Goal: Information Seeking & Learning: Learn about a topic

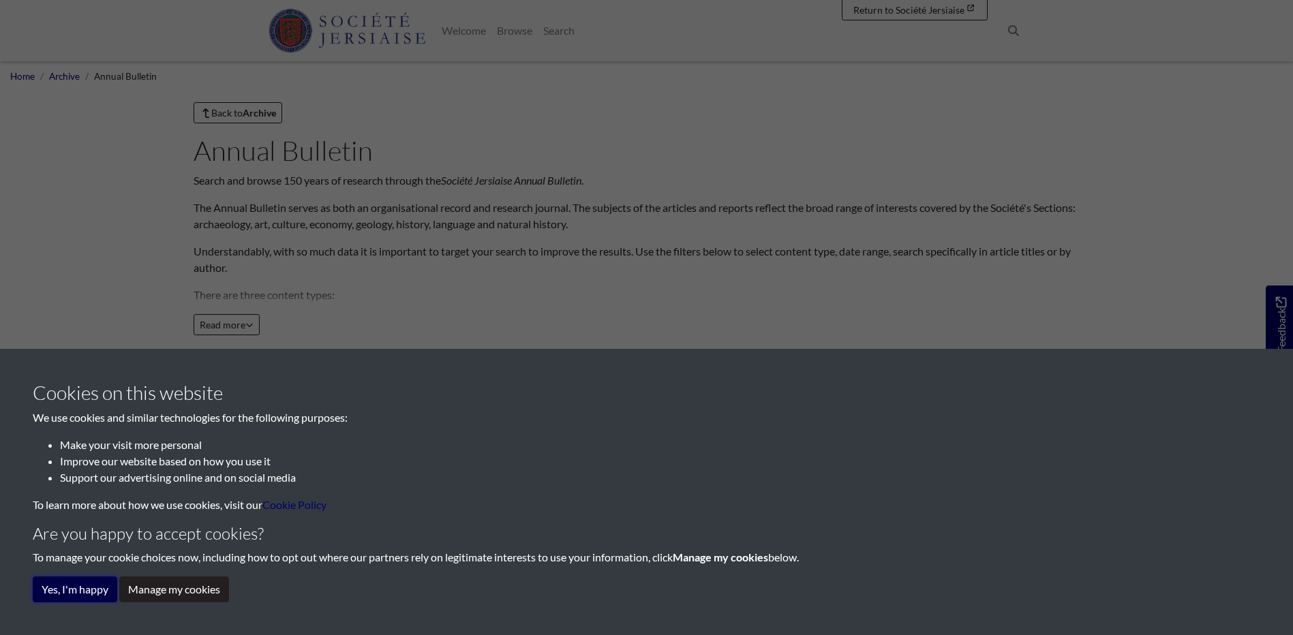
click at [84, 594] on button "Yes, I'm happy" at bounding box center [75, 590] width 84 height 26
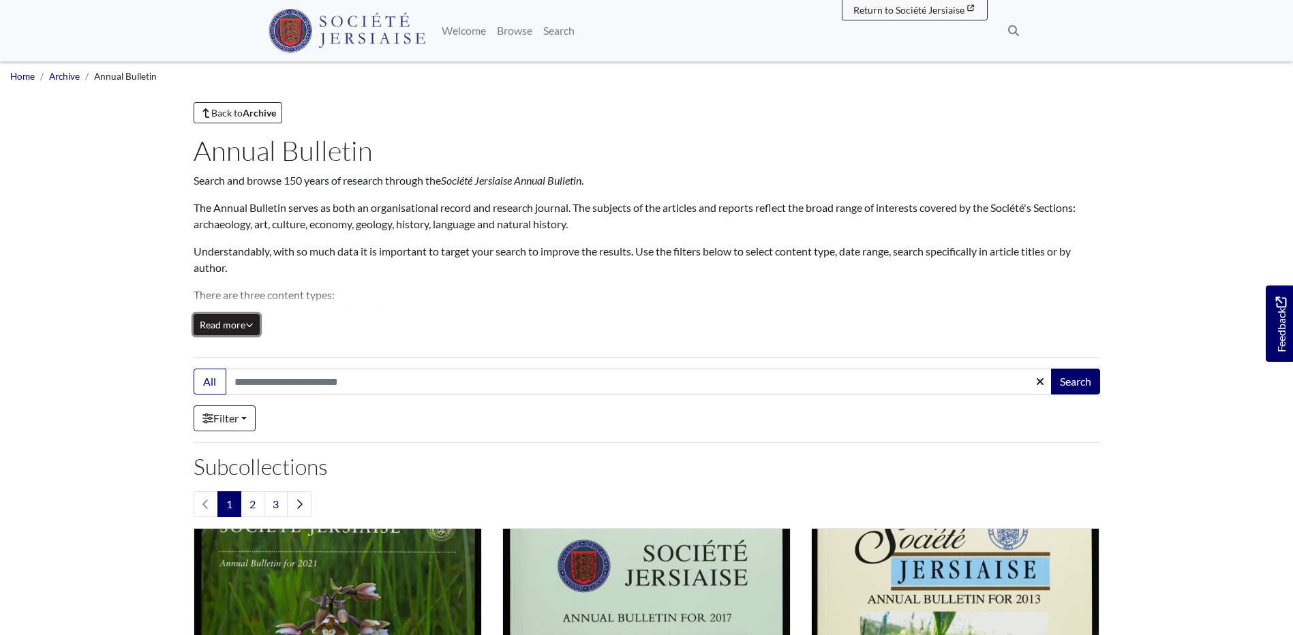
click at [255, 321] on button "Read more Collapse" at bounding box center [227, 324] width 66 height 21
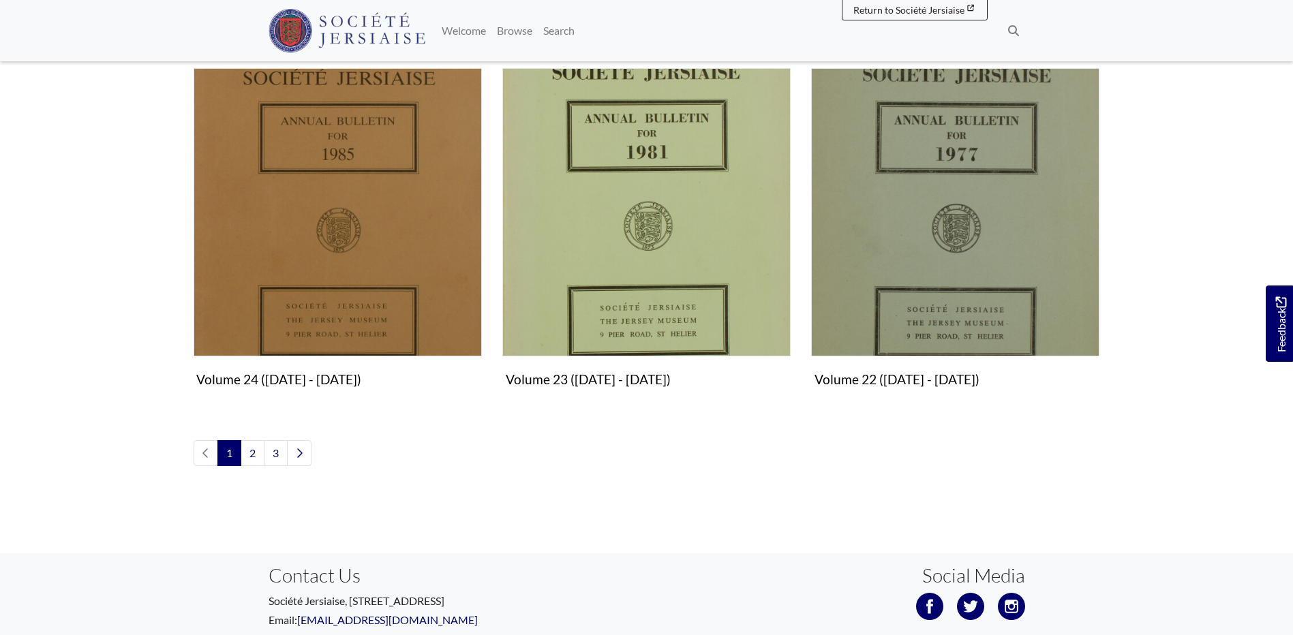
scroll to position [1550, 0]
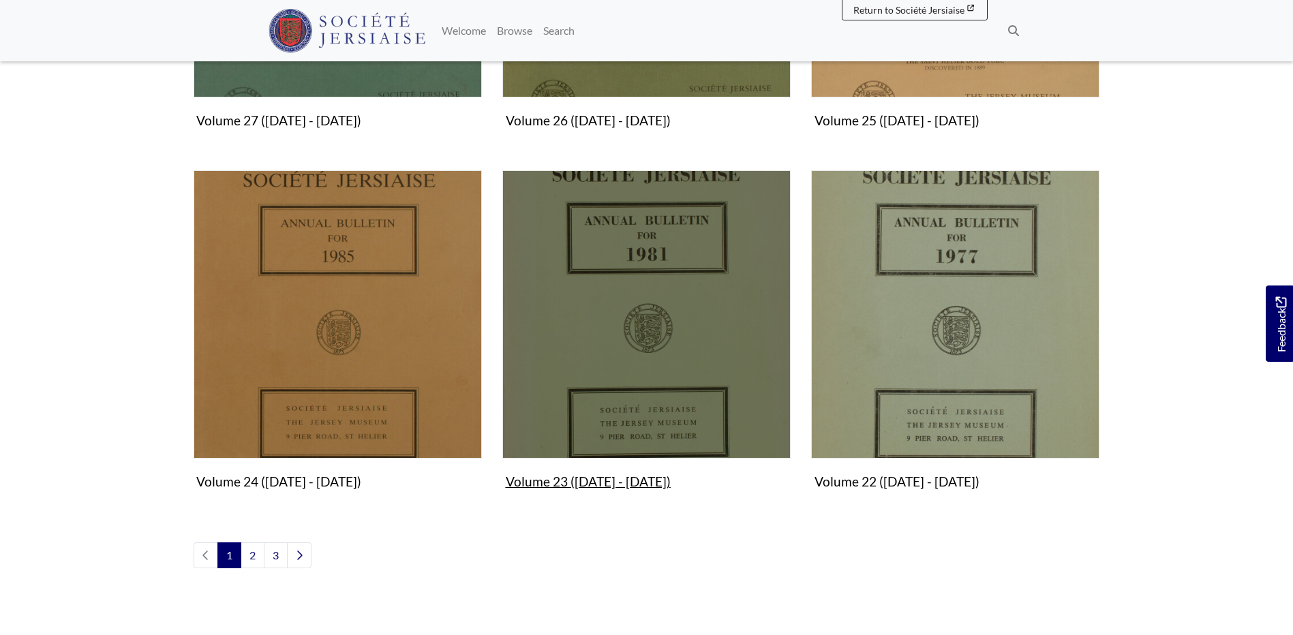
click at [640, 354] on img "Subcollection" at bounding box center [646, 314] width 288 height 288
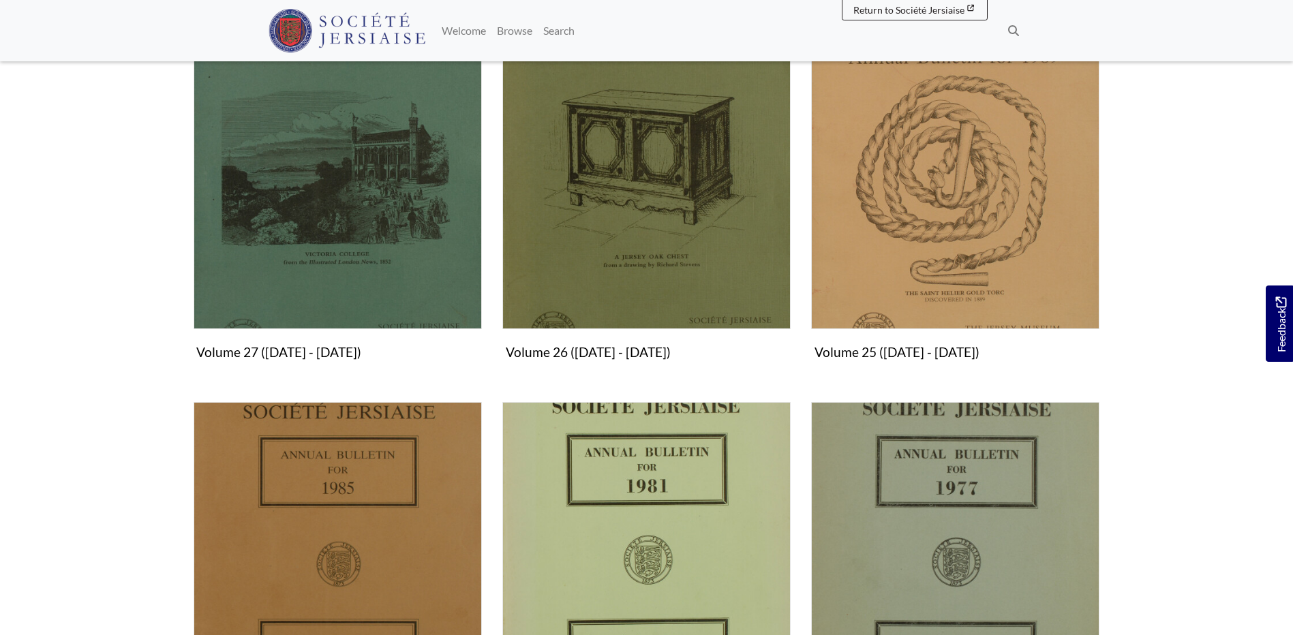
scroll to position [1278, 0]
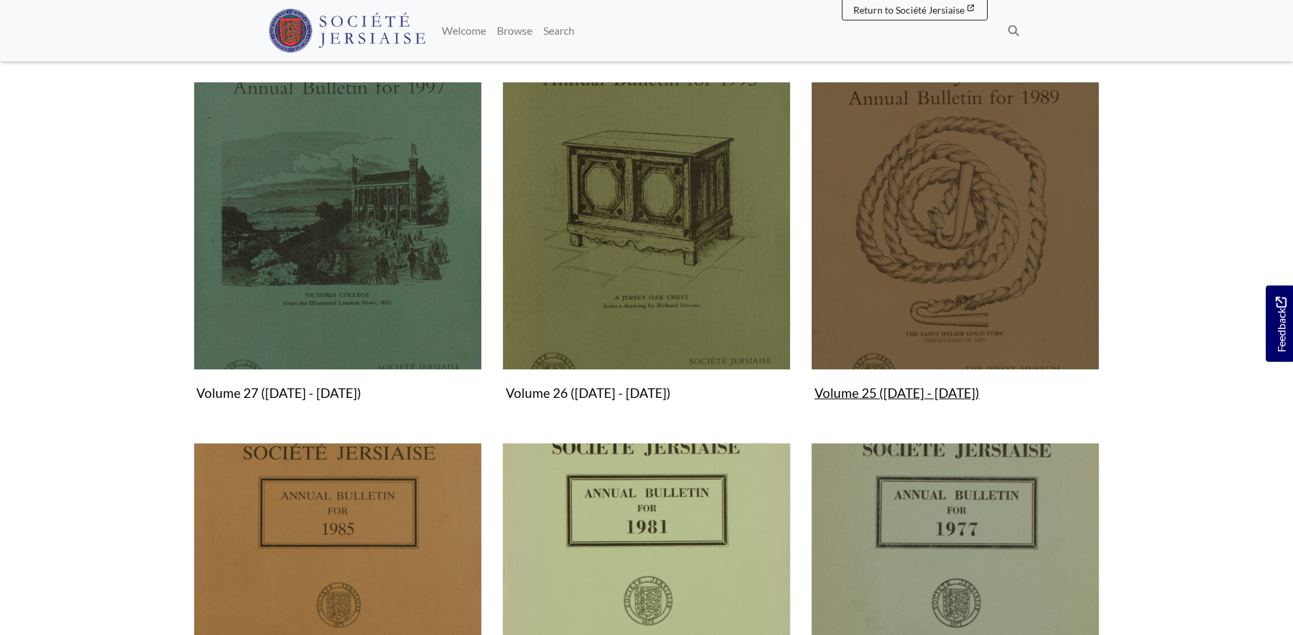
click at [943, 326] on img "Subcollection" at bounding box center [955, 226] width 288 height 288
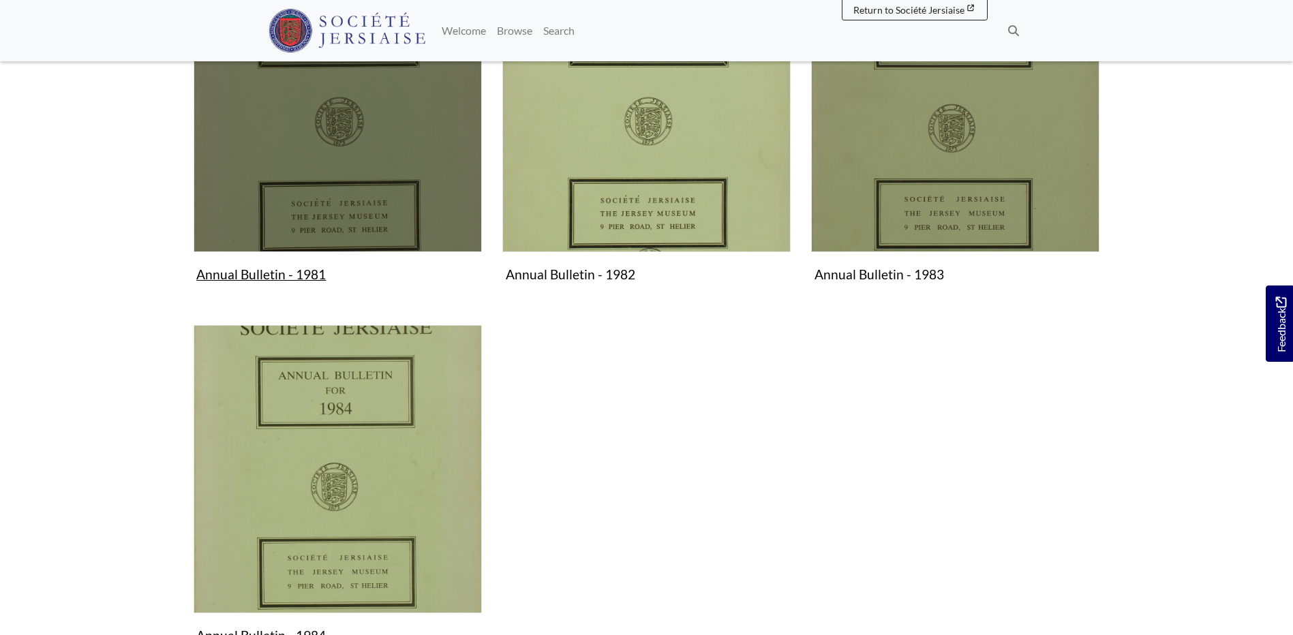
scroll to position [545, 0]
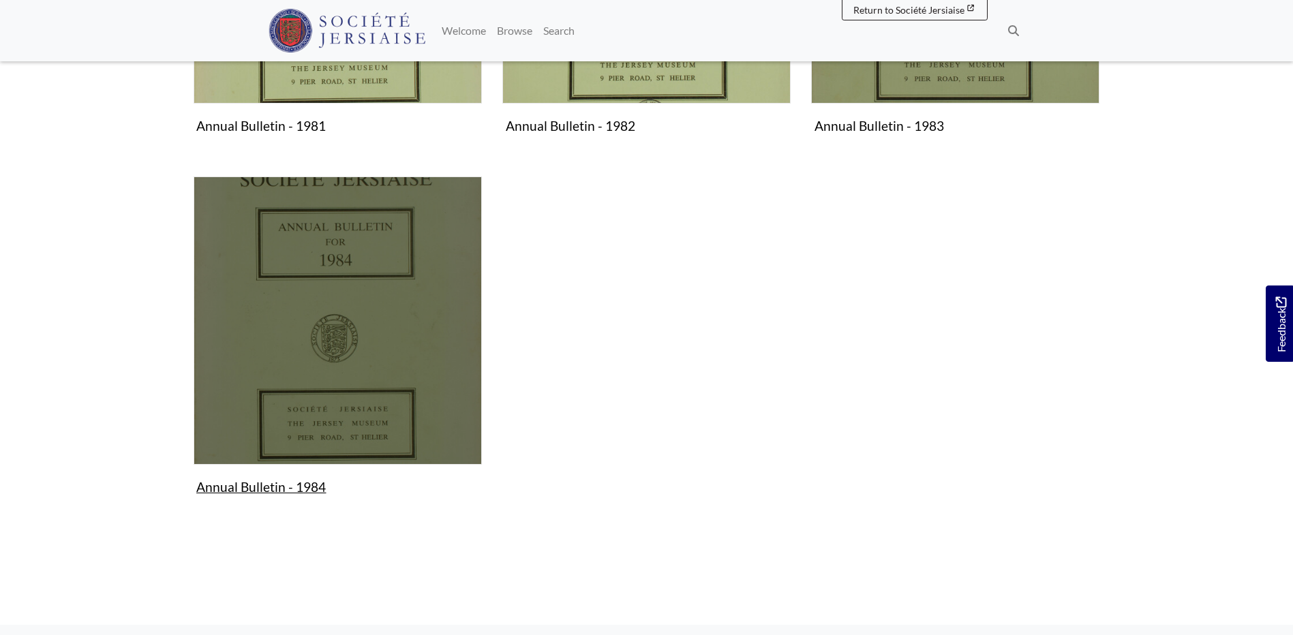
click at [329, 350] on img "Subcollection" at bounding box center [338, 320] width 288 height 288
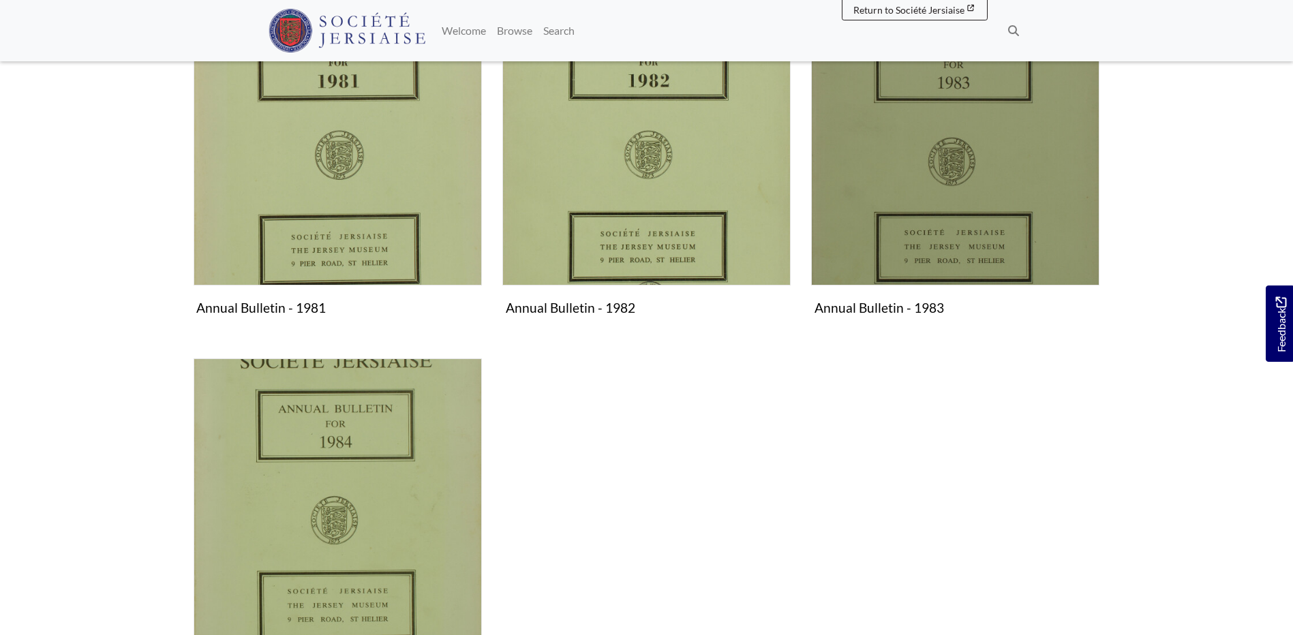
scroll to position [341, 0]
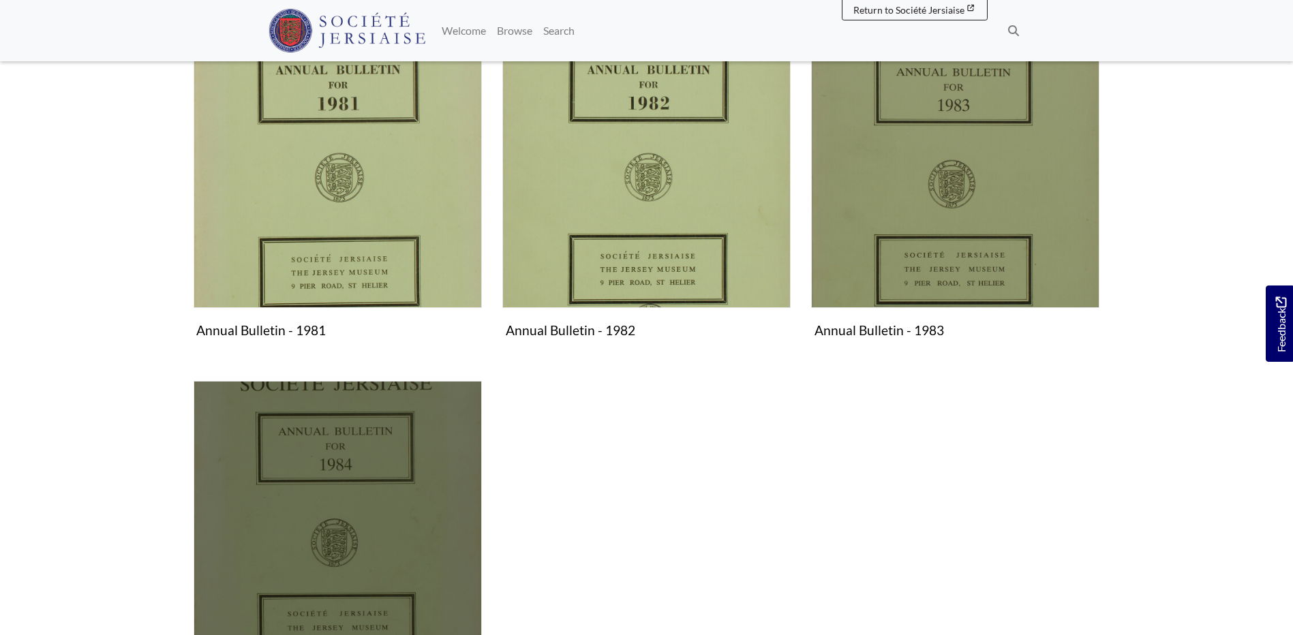
click at [318, 537] on img "Subcollection" at bounding box center [338, 525] width 288 height 288
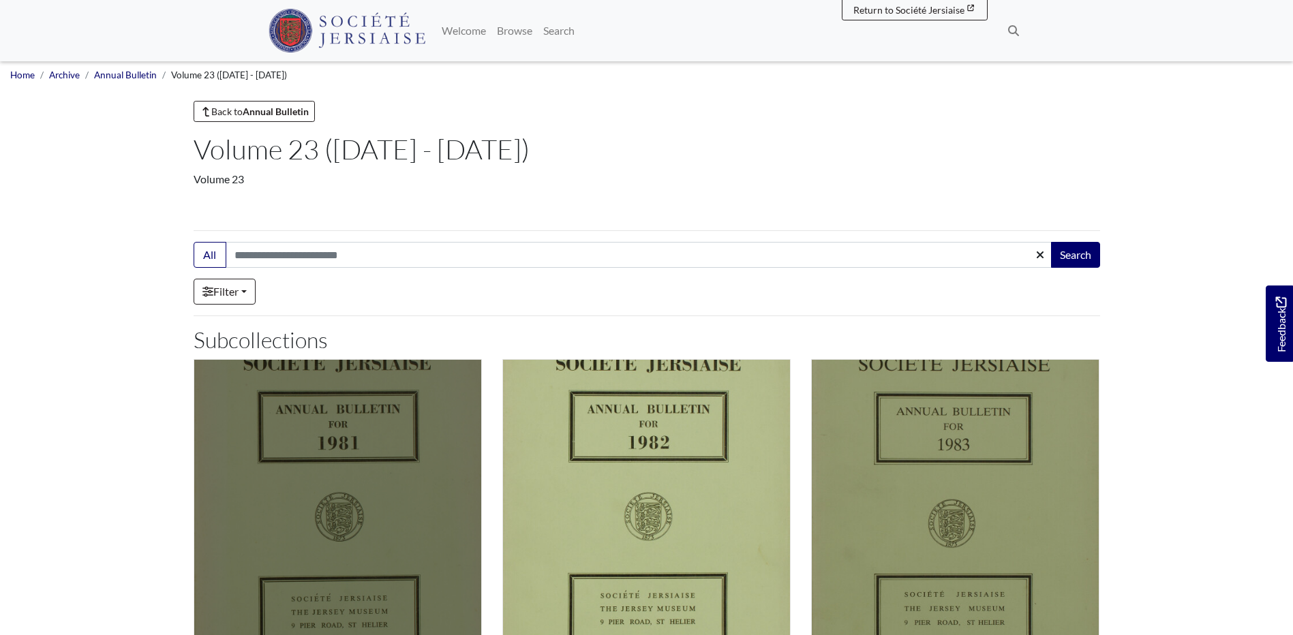
scroll to position [0, 0]
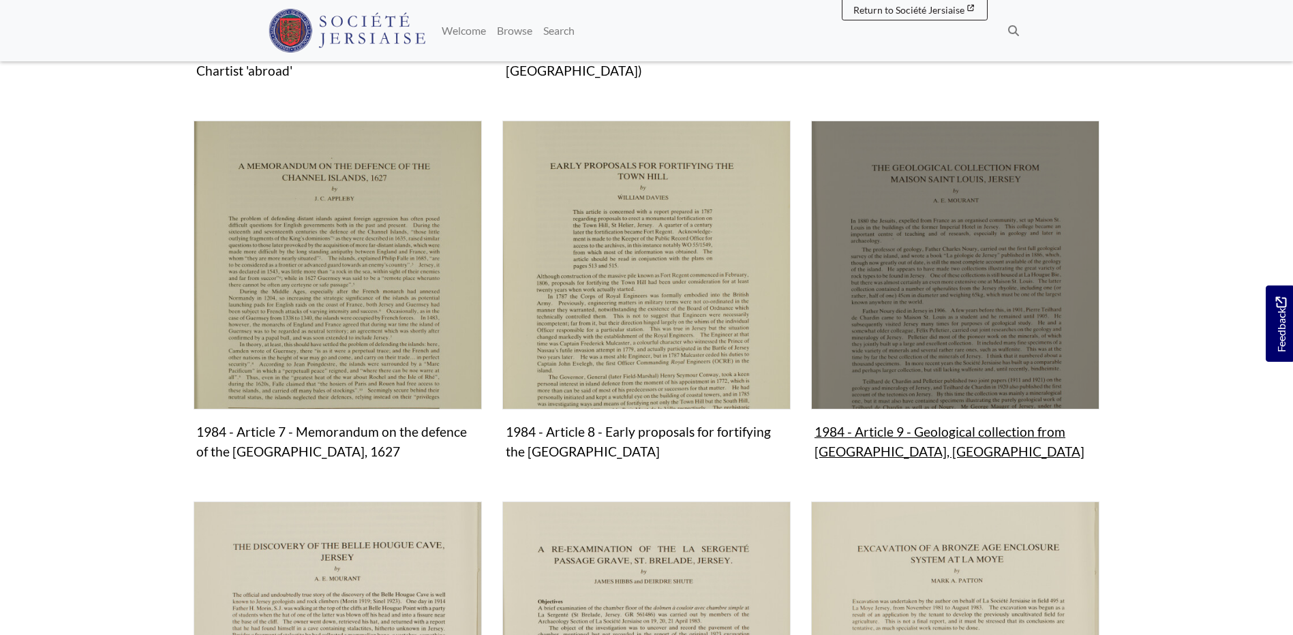
scroll to position [1022, 0]
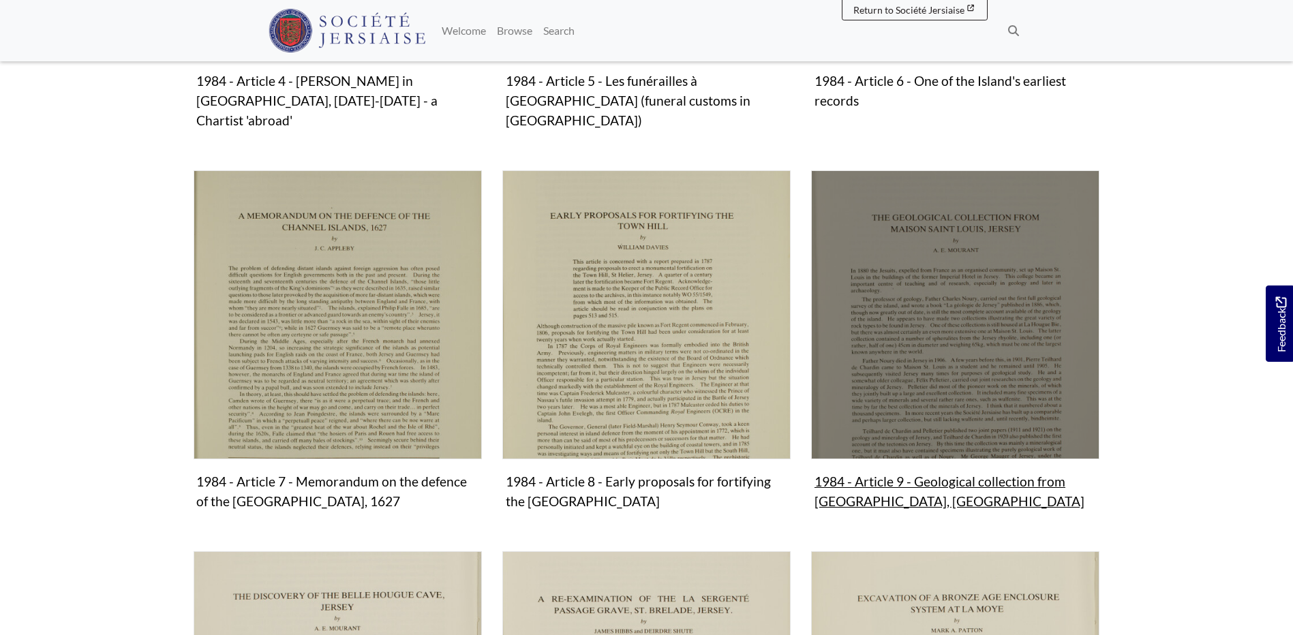
click at [883, 401] on img "Subcollection" at bounding box center [955, 314] width 288 height 288
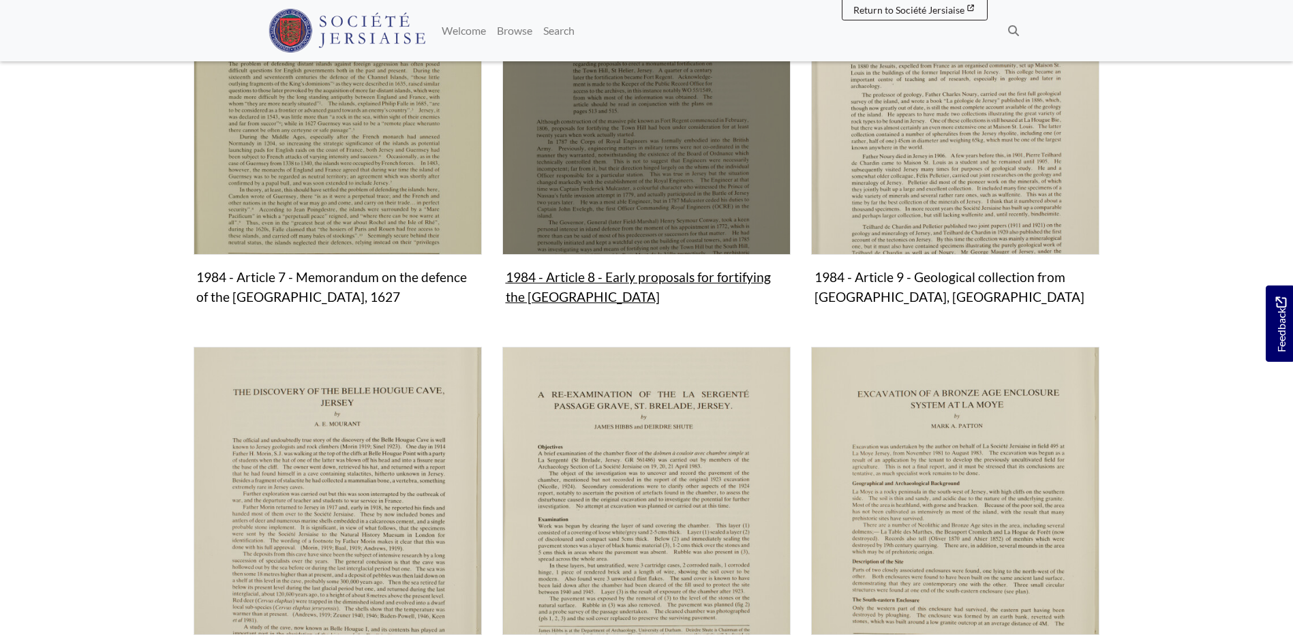
scroll to position [1431, 0]
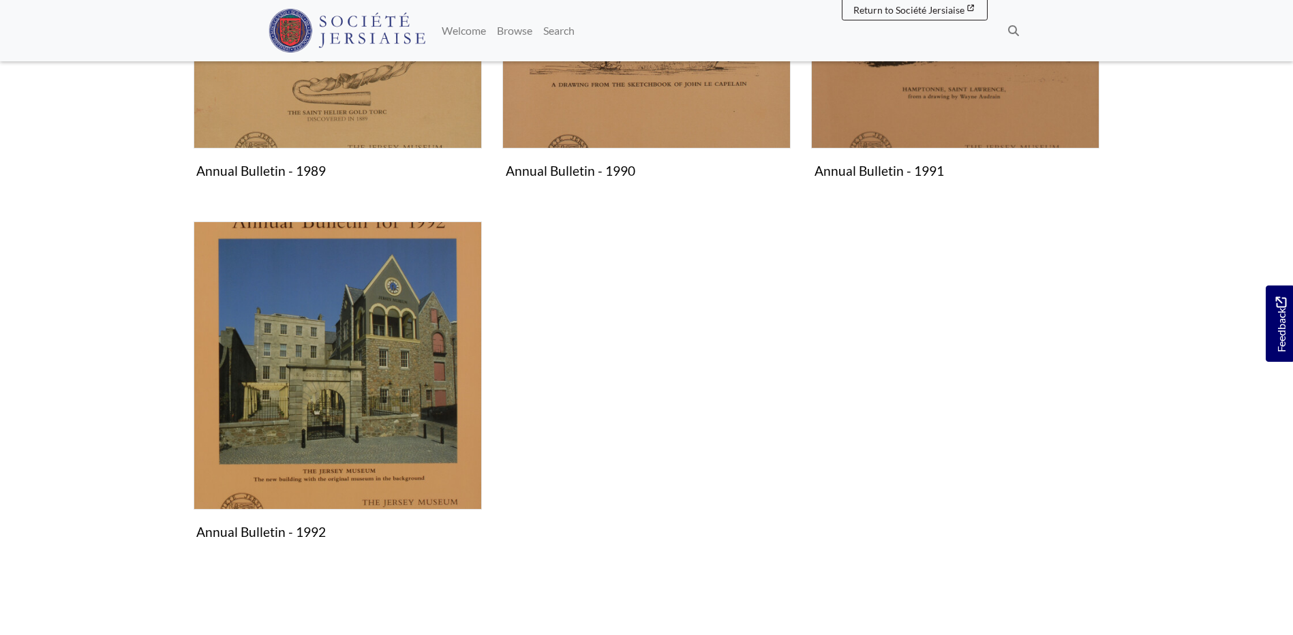
scroll to position [477, 0]
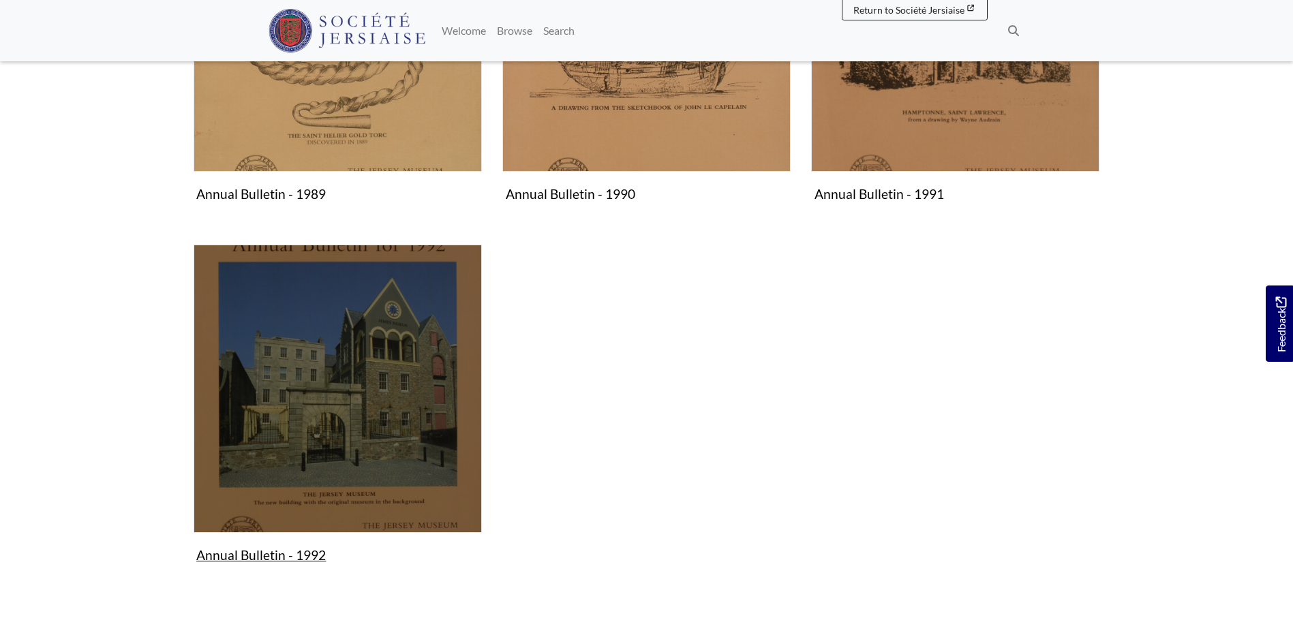
click at [281, 446] on img "Subcollection" at bounding box center [338, 389] width 288 height 288
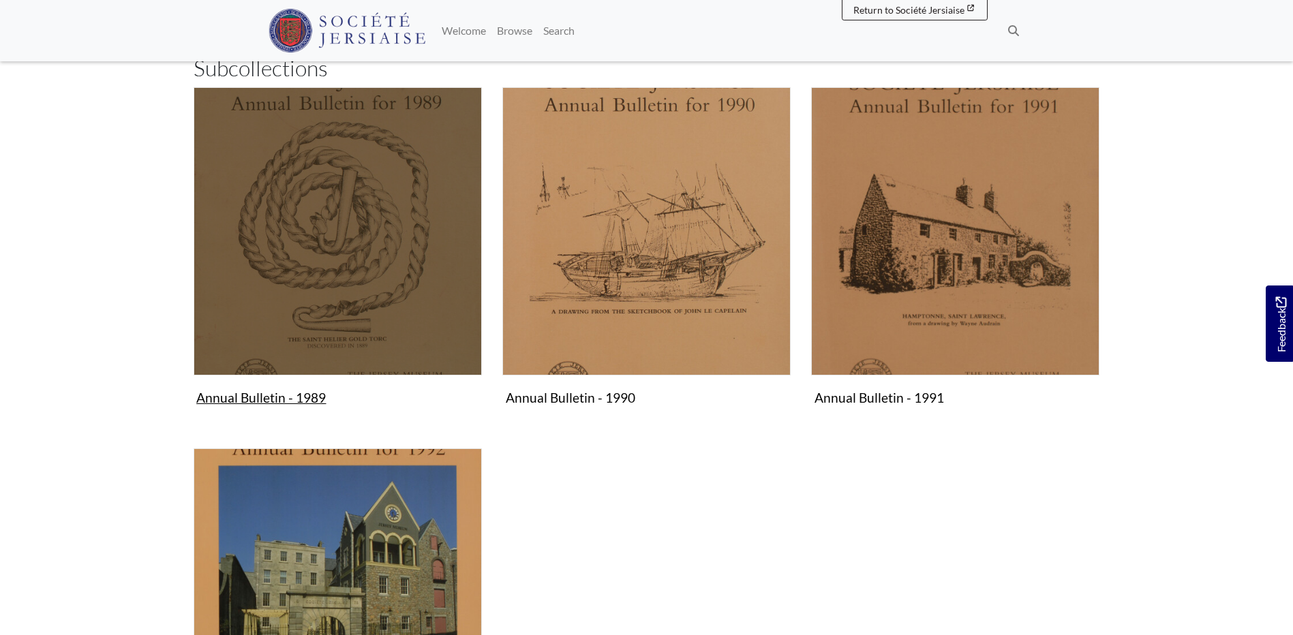
scroll to position [273, 0]
click at [374, 272] on img "Subcollection" at bounding box center [338, 232] width 288 height 288
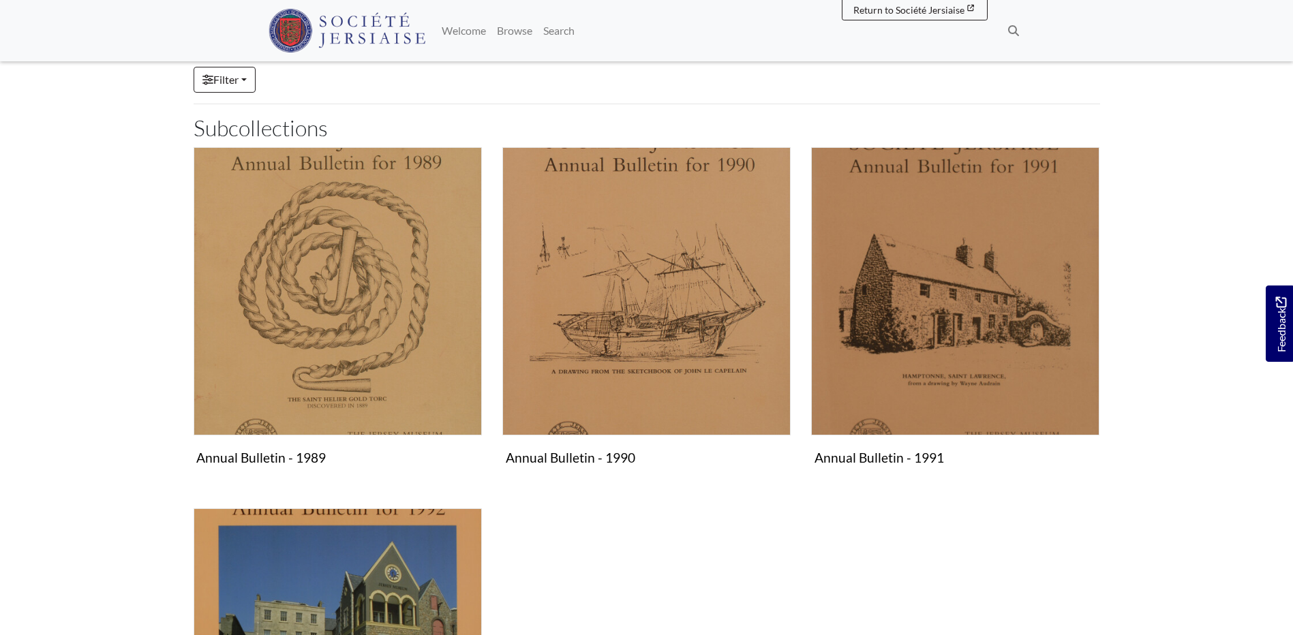
scroll to position [0, 0]
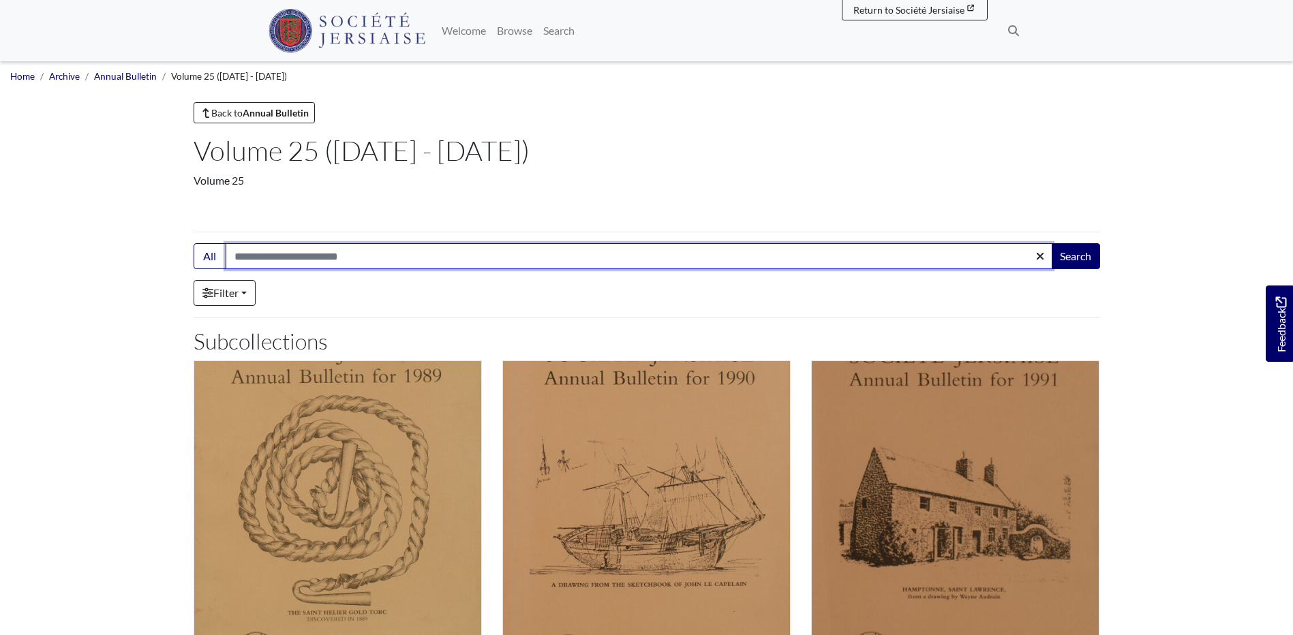
click at [345, 262] on input "Search:" at bounding box center [639, 256] width 827 height 26
type input "*********"
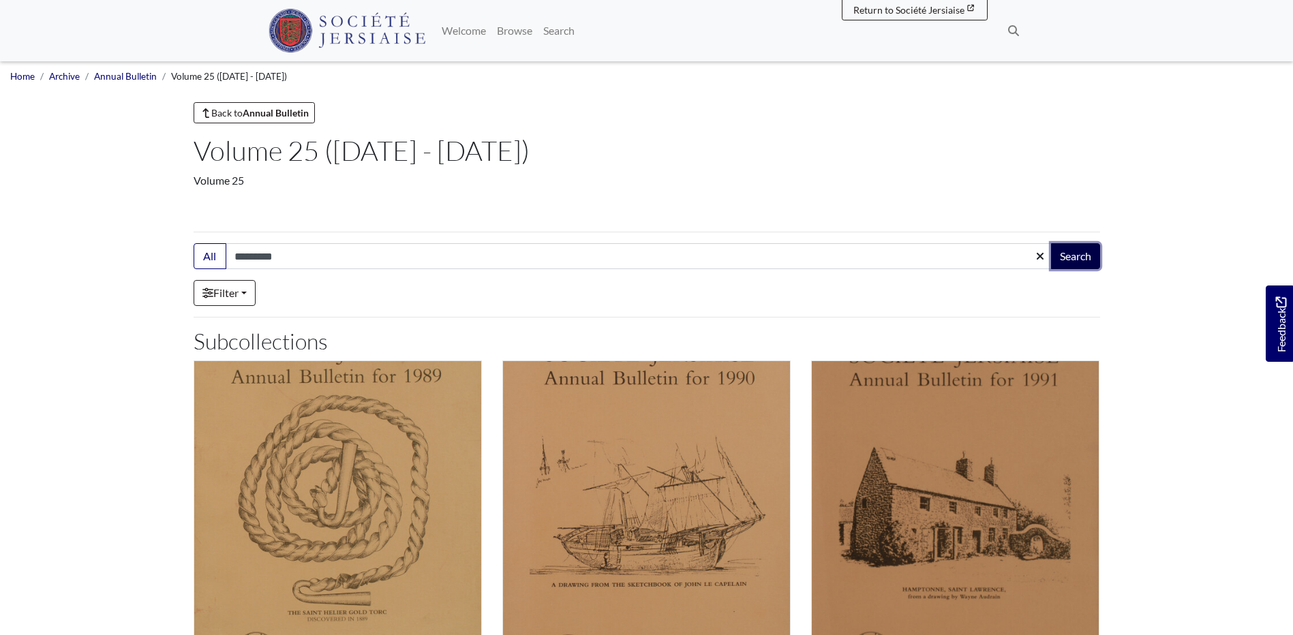
click at [1088, 254] on button "Search" at bounding box center [1075, 256] width 49 height 26
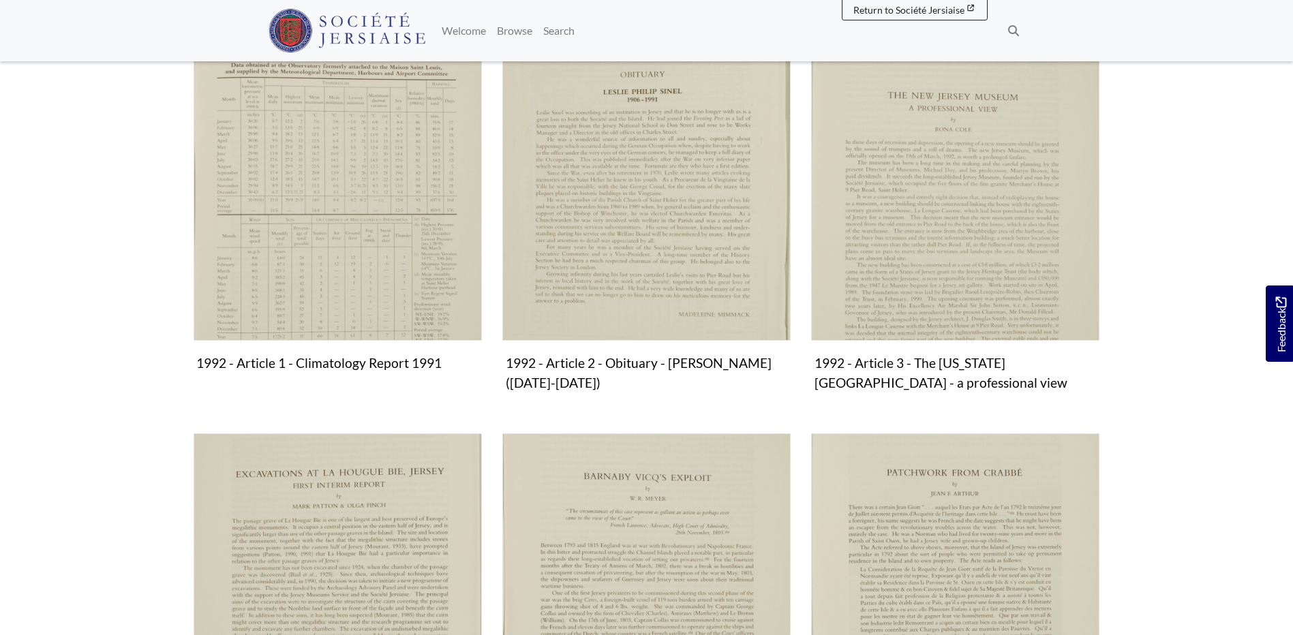
scroll to position [333, 0]
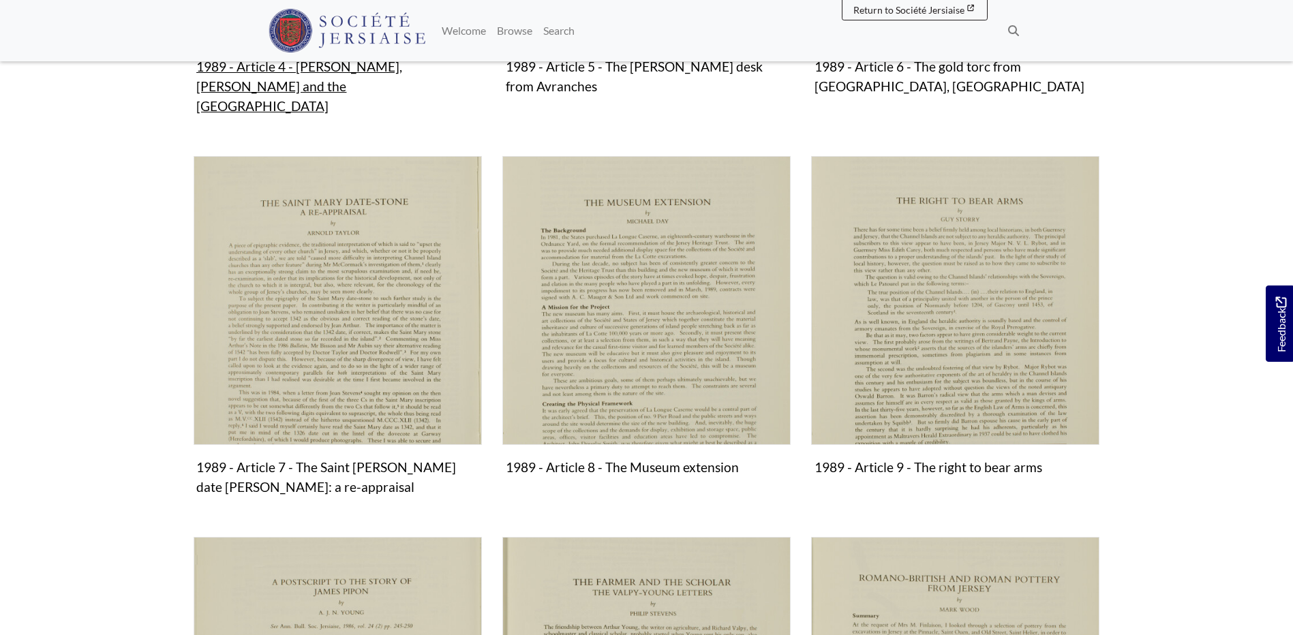
scroll to position [818, 0]
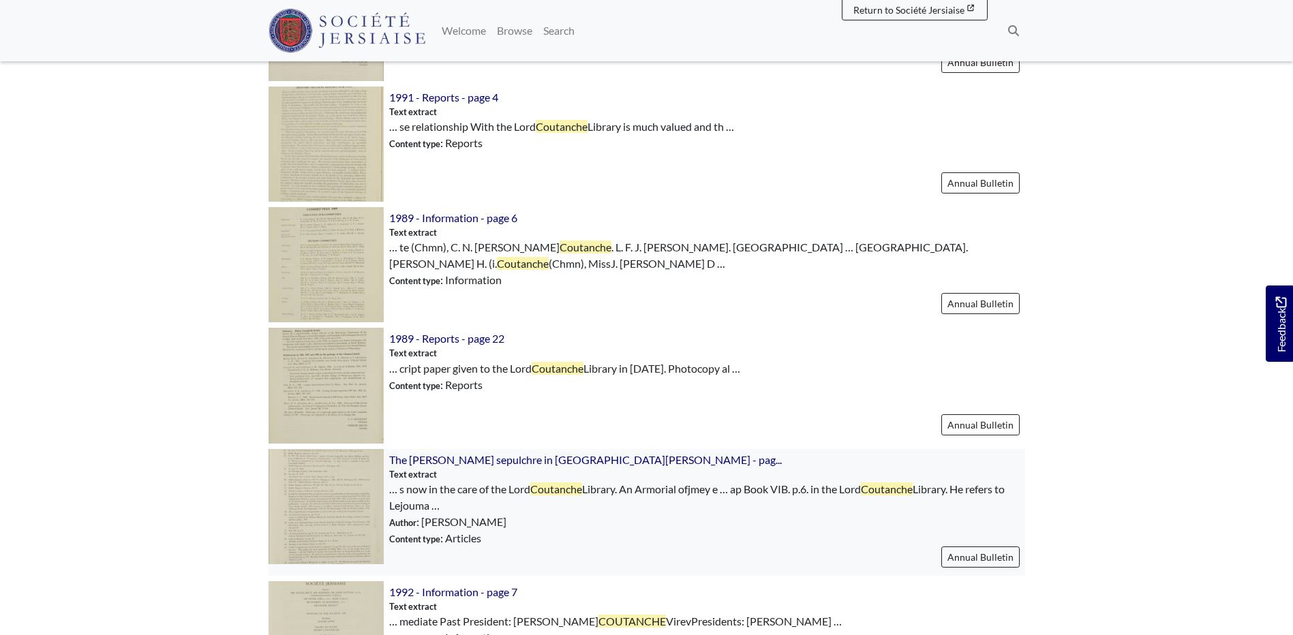
scroll to position [1363, 0]
